Goal: Find specific page/section: Find specific page/section

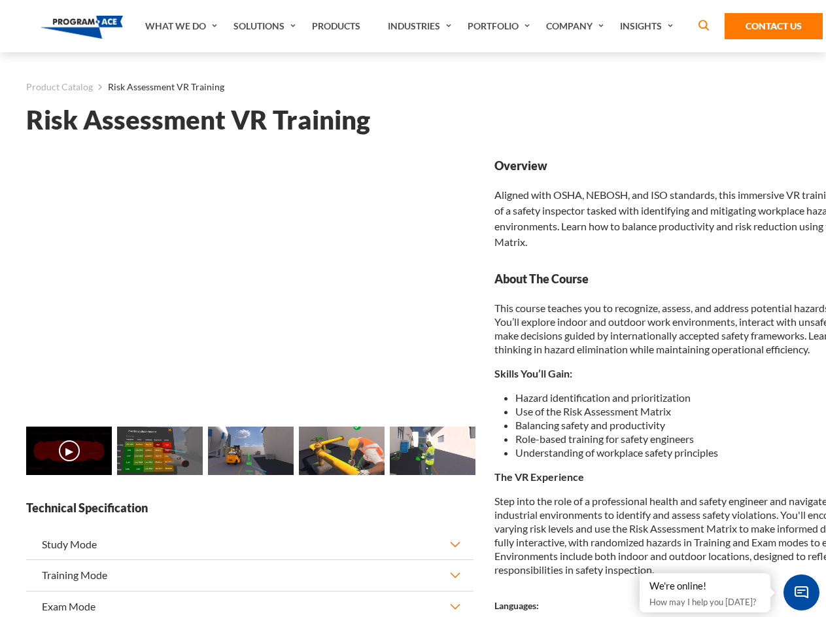
click at [266, 26] on link "Solutions" at bounding box center [266, 26] width 78 height 52
click at [0, 0] on div "AI & Computer Vision Solutions Computer Vision Quality Control AI tools for fas…" at bounding box center [0, 0] width 0 height 0
click at [0, 0] on div "AI & Computer Vision Solutions Virtual Training Solutions Virtual Tour Solution…" at bounding box center [0, 0] width 0 height 0
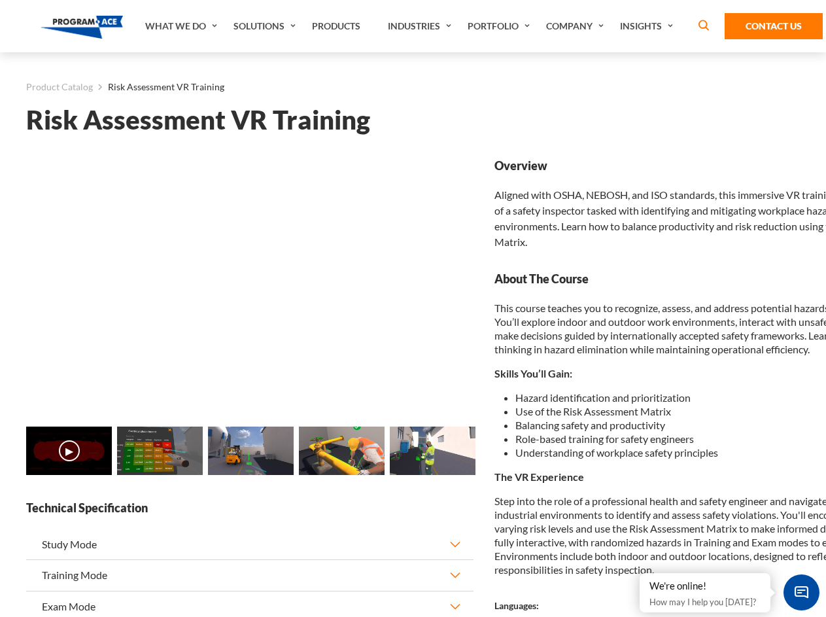
click at [0, 0] on div "AI & Computer Vision Solutions Virtual Training Solutions Virtual Tour Solution…" at bounding box center [0, 0] width 0 height 0
click at [0, 0] on div "AI & Computer Vision Solutions Computer Vision Quality Control AI tools for fas…" at bounding box center [0, 0] width 0 height 0
